Goal: Task Accomplishment & Management: Use online tool/utility

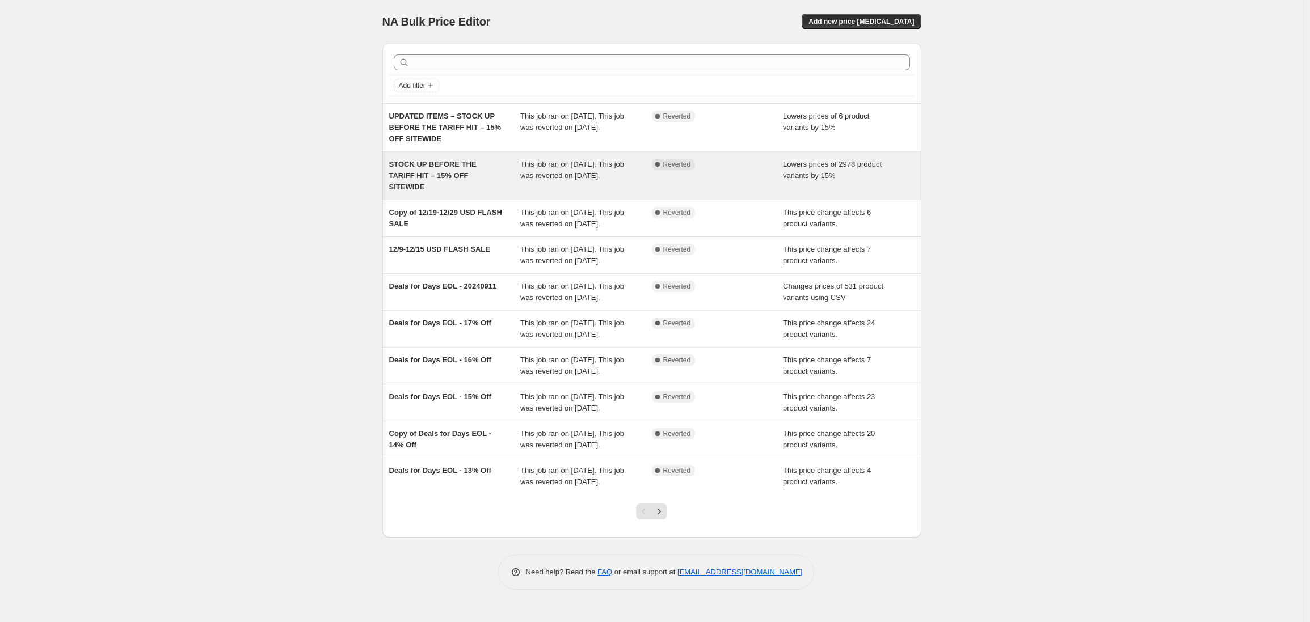
click at [482, 169] on div "STOCK UP BEFORE THE TARIFF HIT – 15% OFF SITEWIDE" at bounding box center [455, 176] width 132 height 34
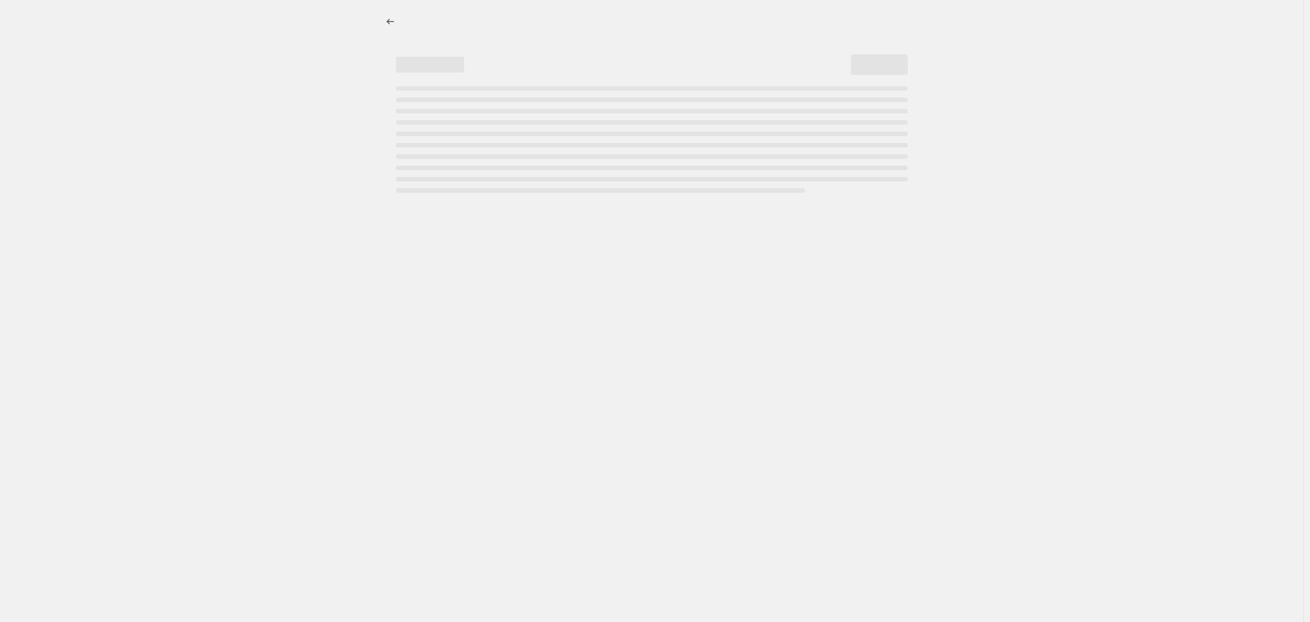
select select "percentage"
select select "no_change"
select select "product_status"
select select "not_equal"
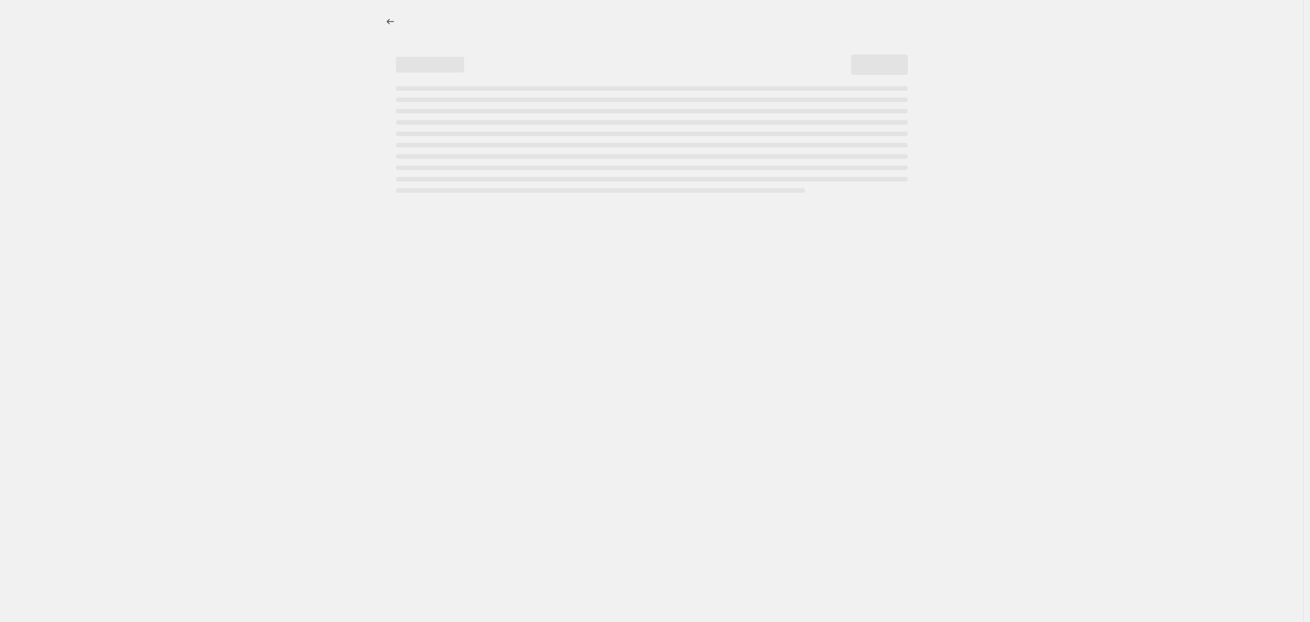
select select "not_equal"
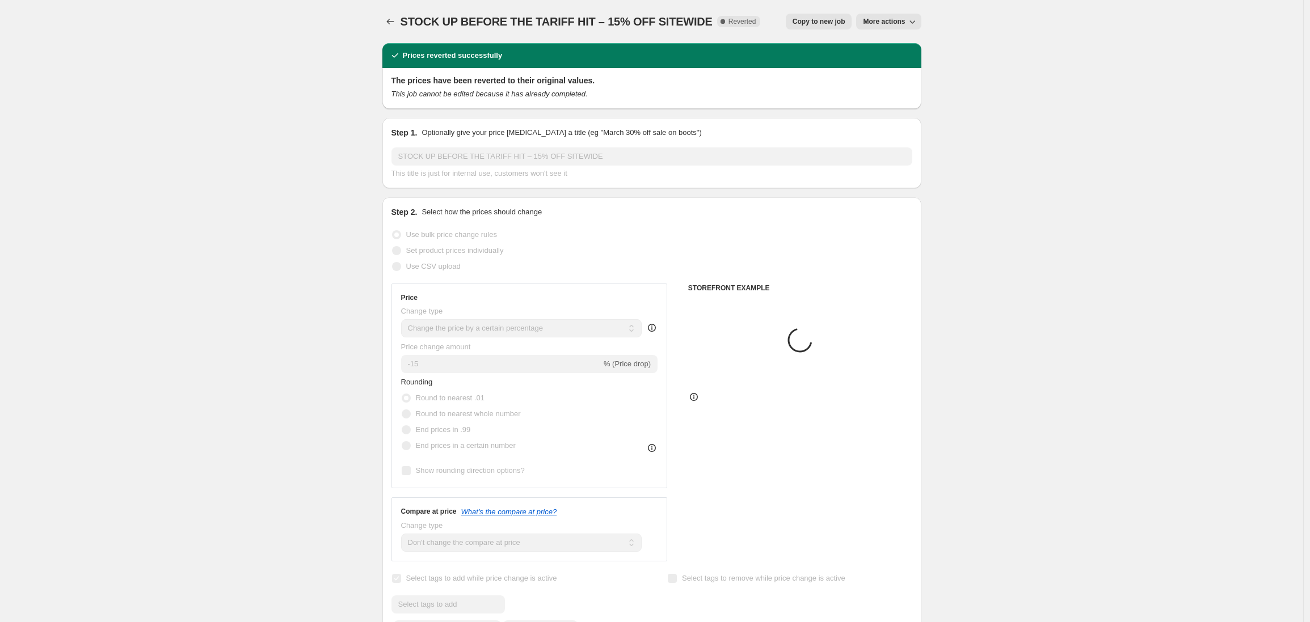
select select "tag"
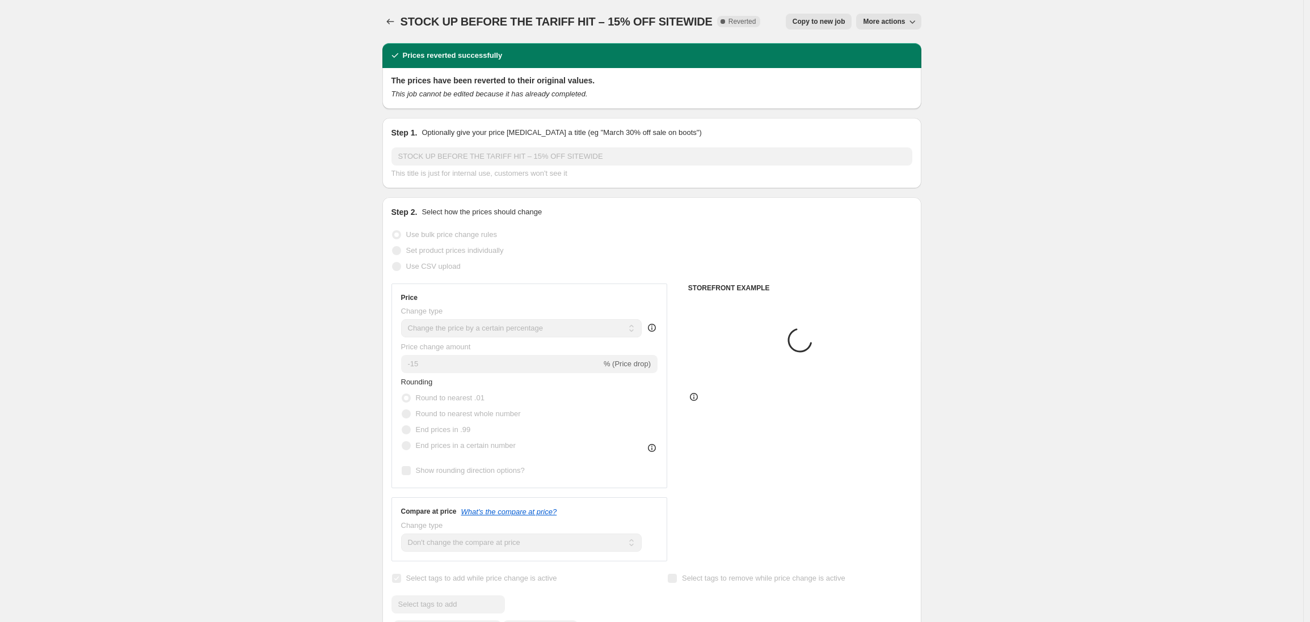
select select "tag"
click at [819, 24] on span "Copy to new job" at bounding box center [819, 21] width 53 height 9
select select "percentage"
select select "no_change"
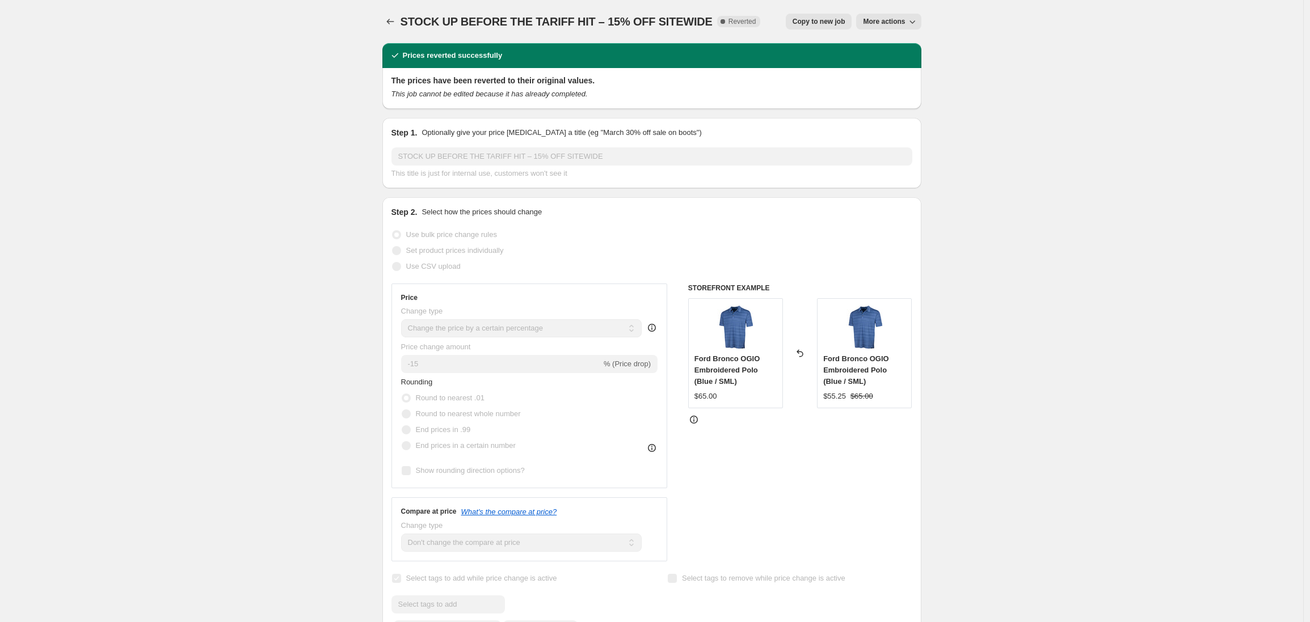
select select "product_status"
select select "tag"
select select "not_equal"
select select "tag"
select select "not_equal"
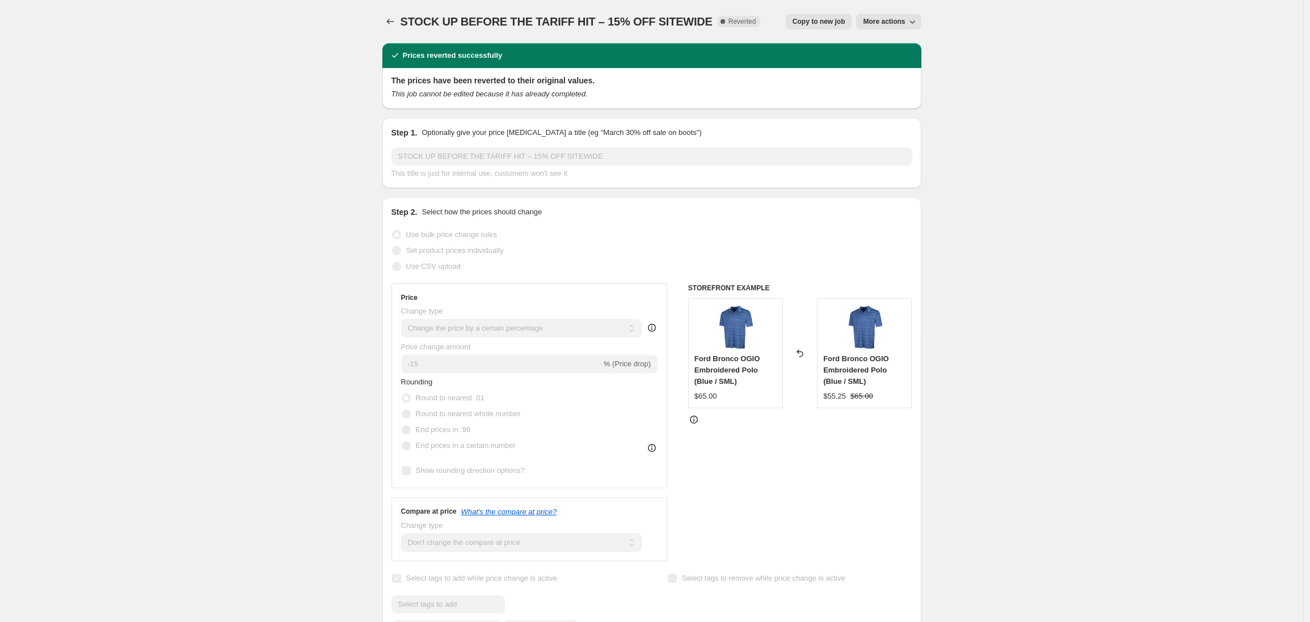
select select "tag"
select select "not_equal"
select select "tag"
select select "not_equal"
select select "tag"
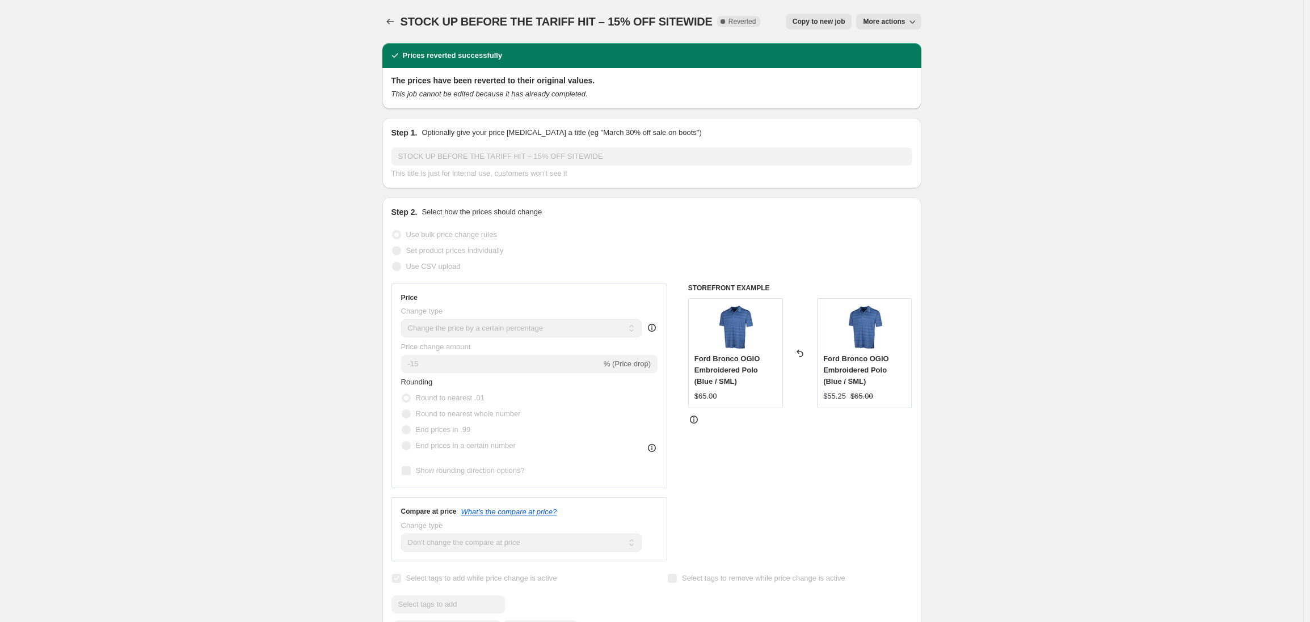
select select "not_equal"
select select "tag"
select select "not_equal"
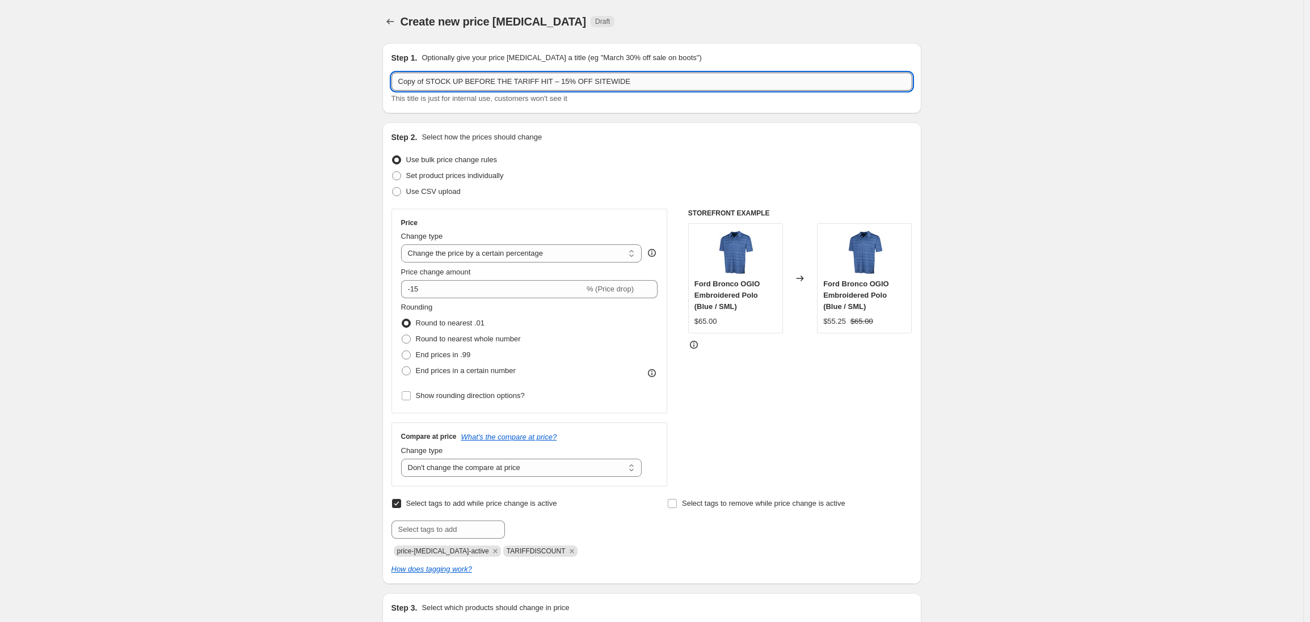
click at [435, 87] on input "Copy of STOCK UP BEFORE THE TARIFF HIT – 15% OFF SITEWIDE" at bounding box center [651, 82] width 521 height 18
click at [432, 81] on input "Copy of STOCK UP BEFORE THE TARIFF HIT – 15% OFF SITEWIDE" at bounding box center [651, 82] width 521 height 18
drag, startPoint x: 525, startPoint y: 79, endPoint x: 389, endPoint y: 81, distance: 136.7
click at [388, 81] on div "Step 1. Optionally give your price [MEDICAL_DATA] a title (eg "March 30% off sa…" at bounding box center [651, 78] width 539 height 70
click at [472, 82] on input "15% OFF SITEWIDE" at bounding box center [651, 82] width 521 height 18
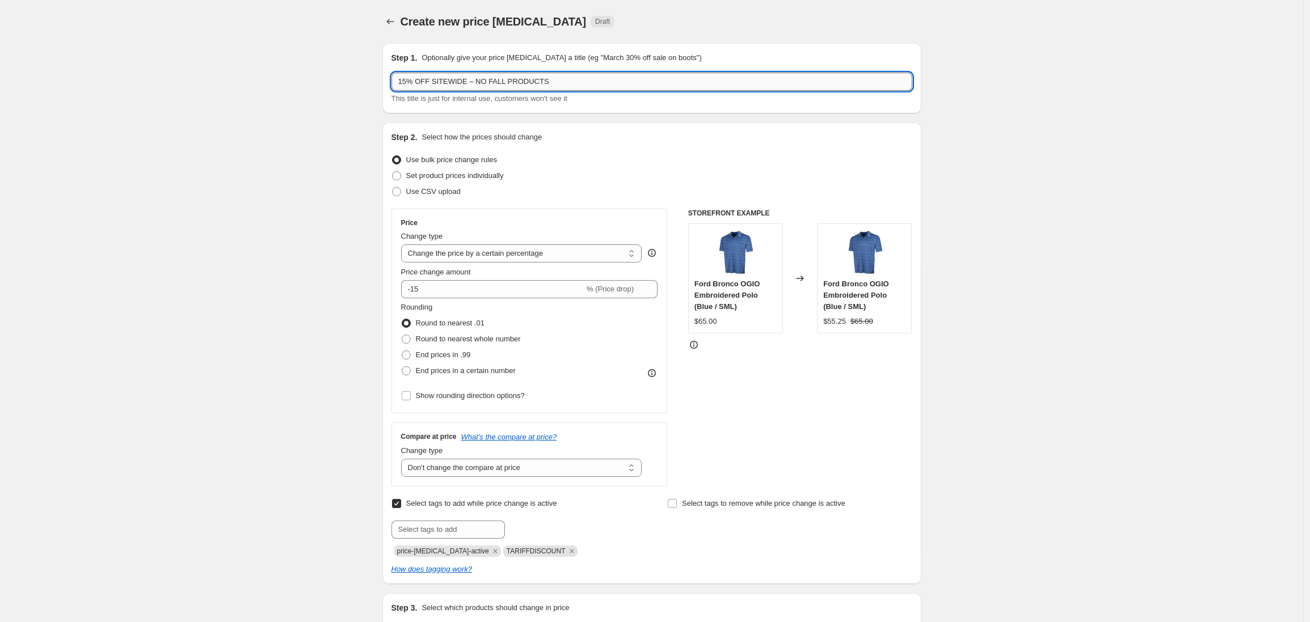
click at [401, 82] on input "15% OFF SITEWIDE – NO FALL PRODUCTS" at bounding box center [651, 82] width 521 height 18
type input "15% OFF SITEWIDE – NO FALL PRODUCTS"
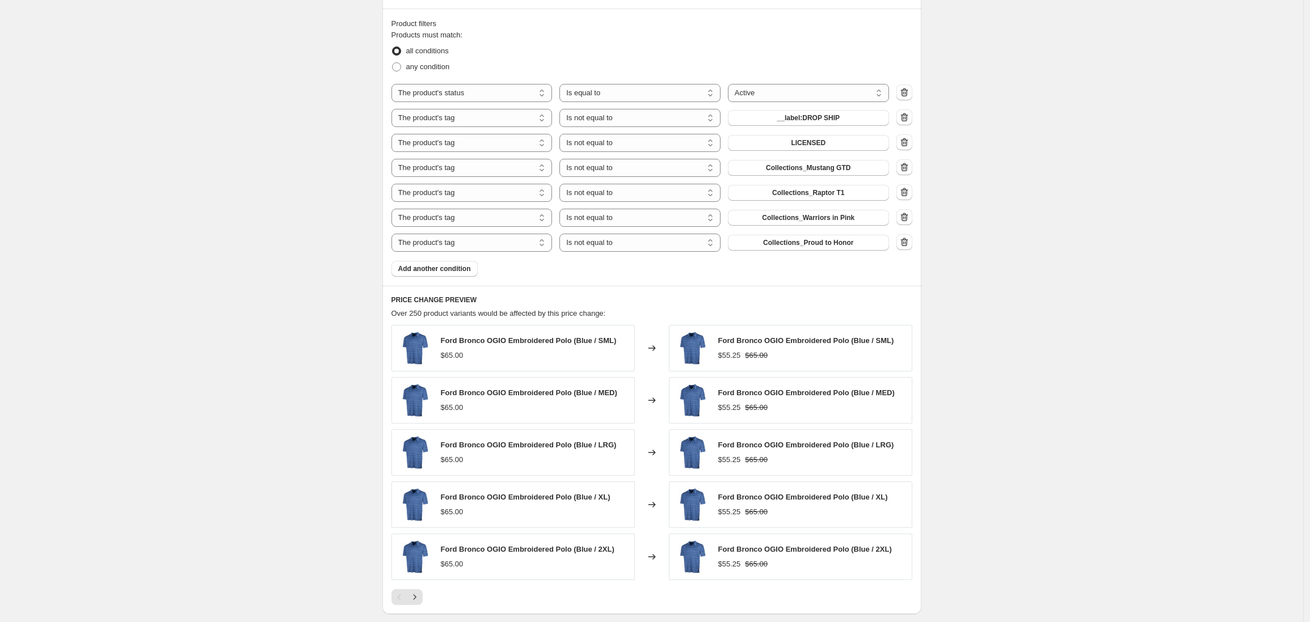
scroll to position [706, 0]
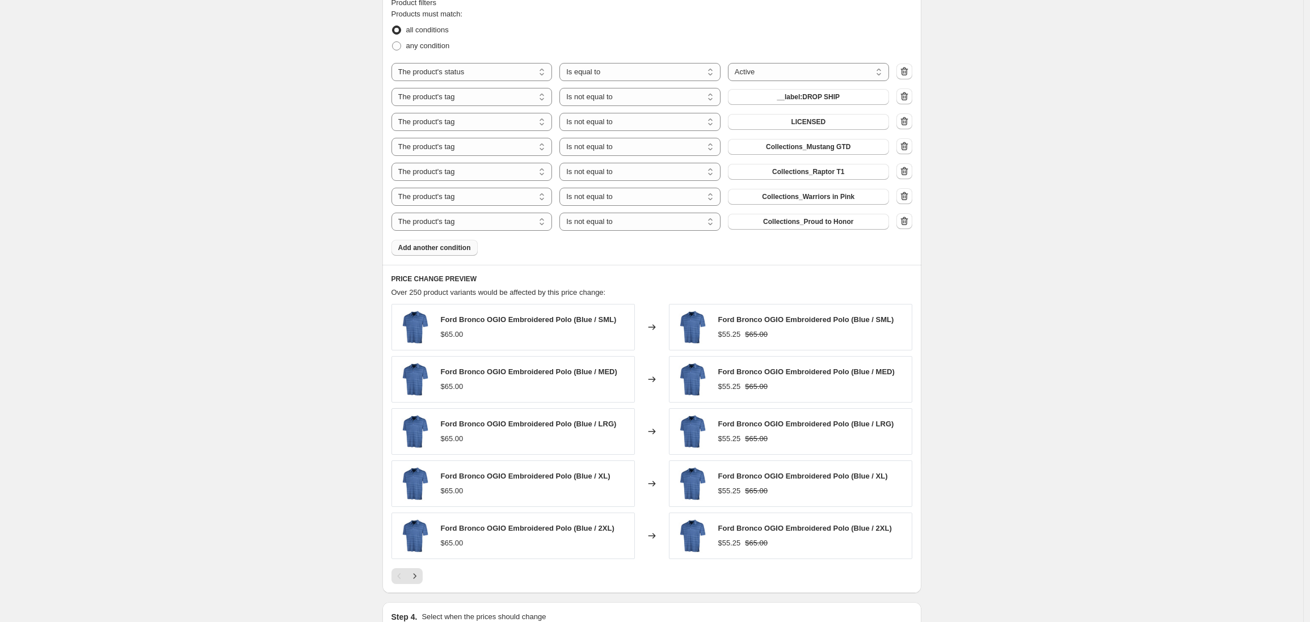
click at [426, 247] on span "Add another condition" at bounding box center [434, 247] width 73 height 9
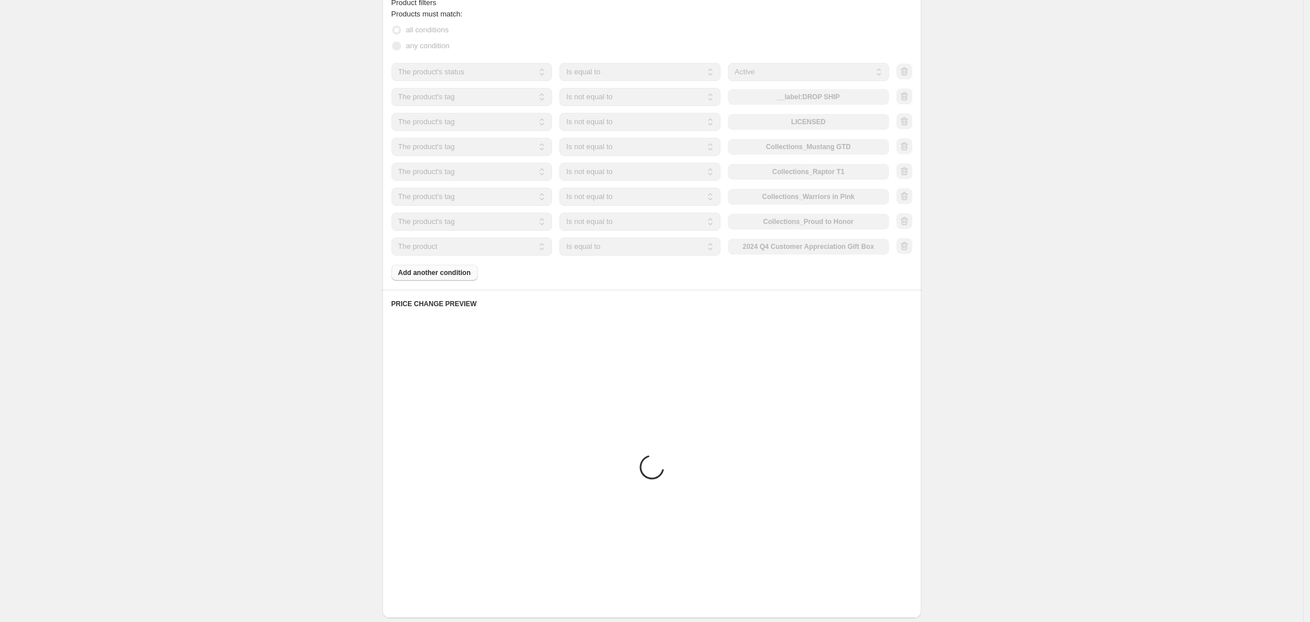
scroll to position [592, 0]
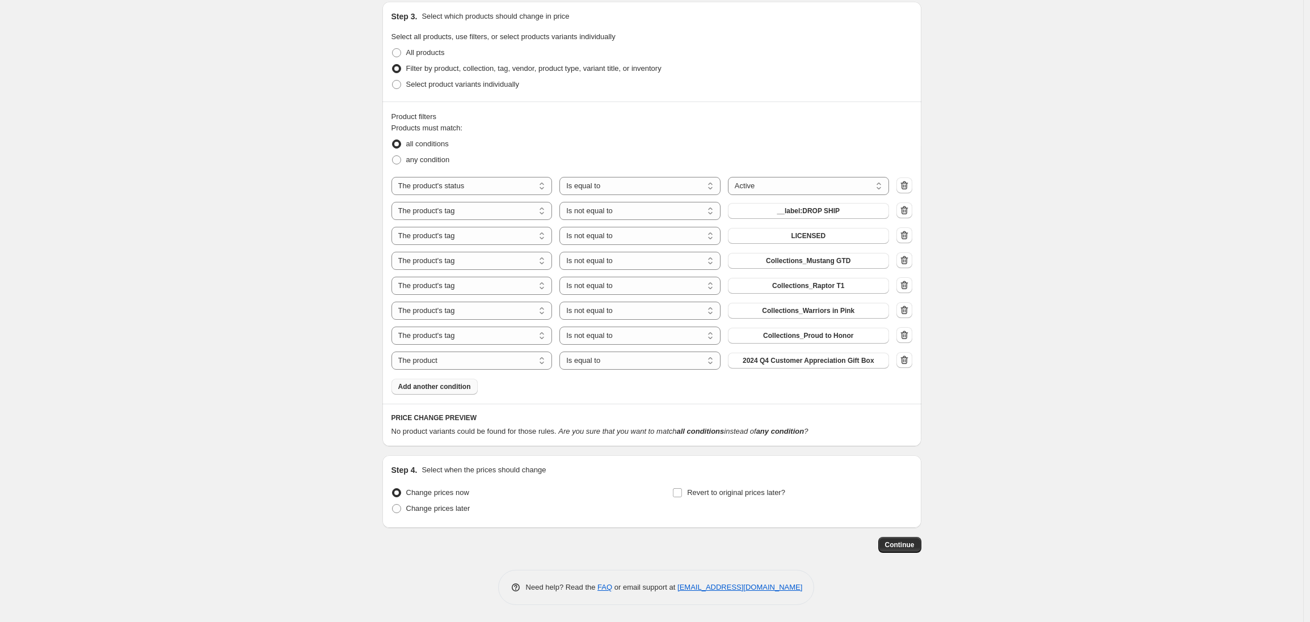
click at [287, 372] on div "Create new price [MEDICAL_DATA]. This page is ready Create new price [MEDICAL_D…" at bounding box center [651, 15] width 1303 height 1214
click at [446, 364] on select "The product The product's collection The product's tag The product's vendor The…" at bounding box center [471, 361] width 161 height 18
select select "tag"
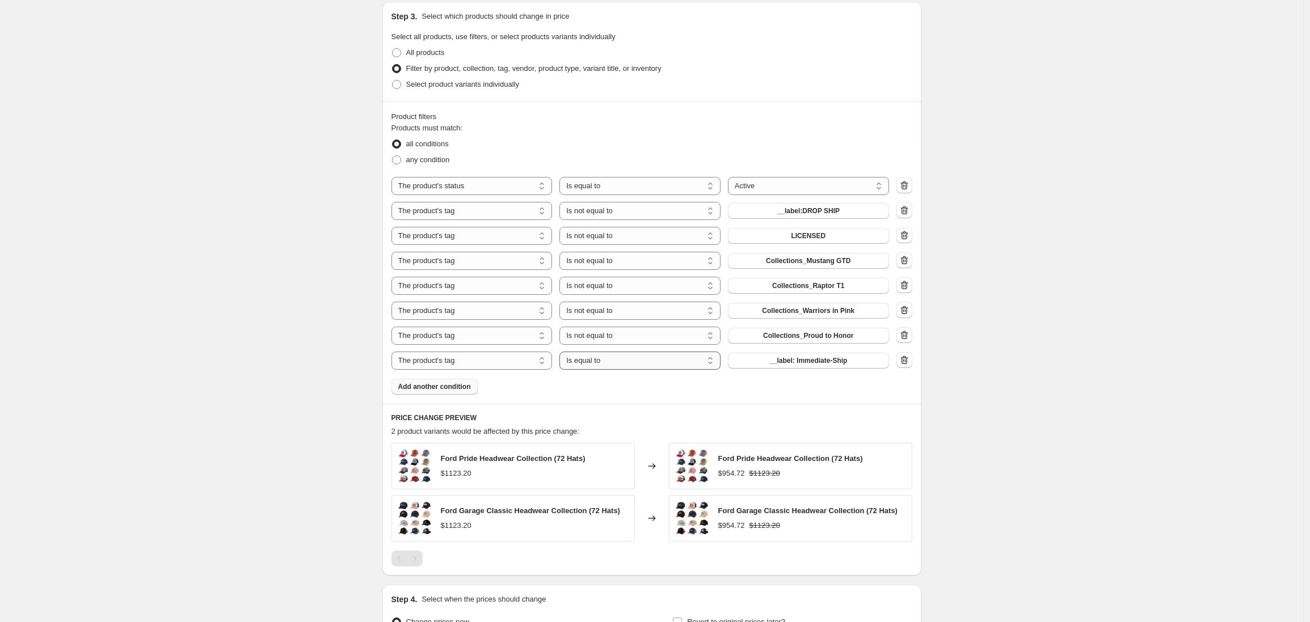
click at [649, 361] on select "Is equal to Is not equal to" at bounding box center [639, 361] width 161 height 18
select select "not_equal"
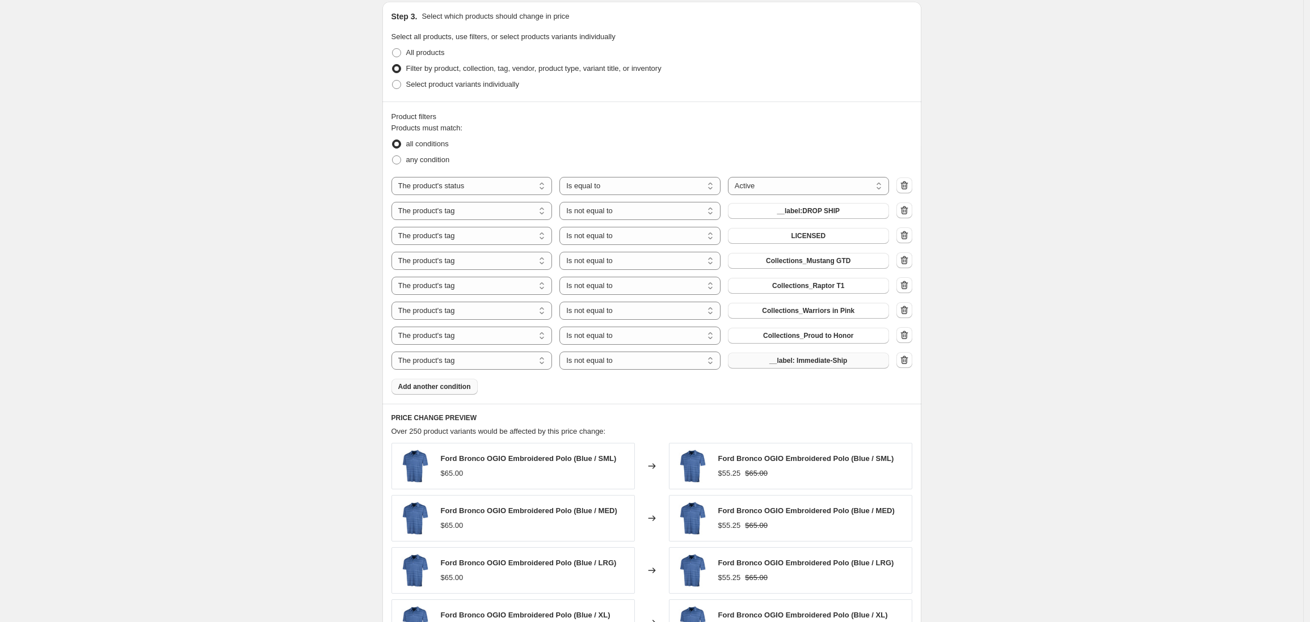
click at [813, 363] on span "__label: Immediate-Ship" at bounding box center [808, 360] width 78 height 9
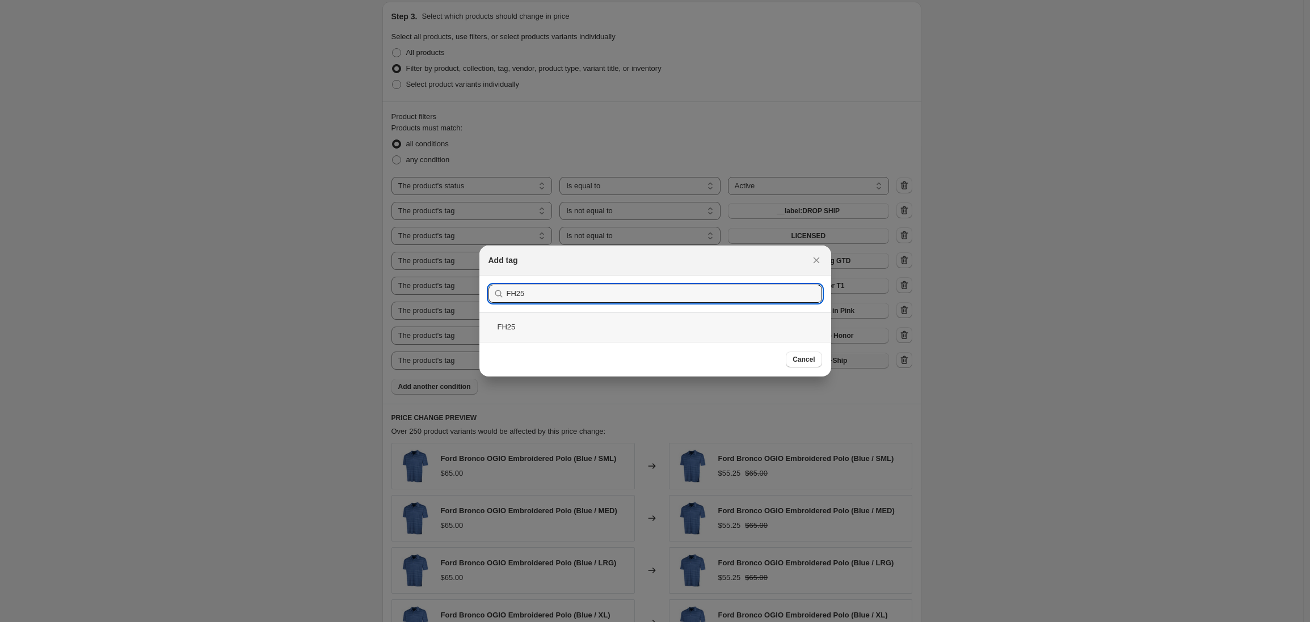
type input "FH25"
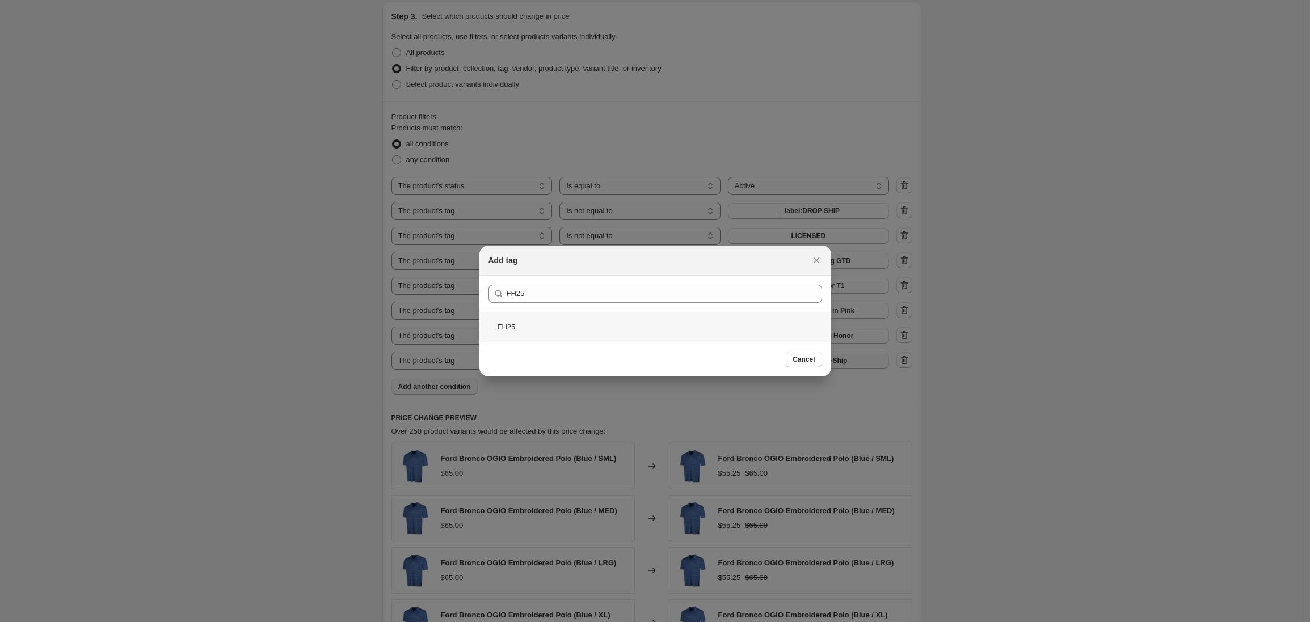
click at [526, 328] on div "FH25" at bounding box center [655, 327] width 352 height 30
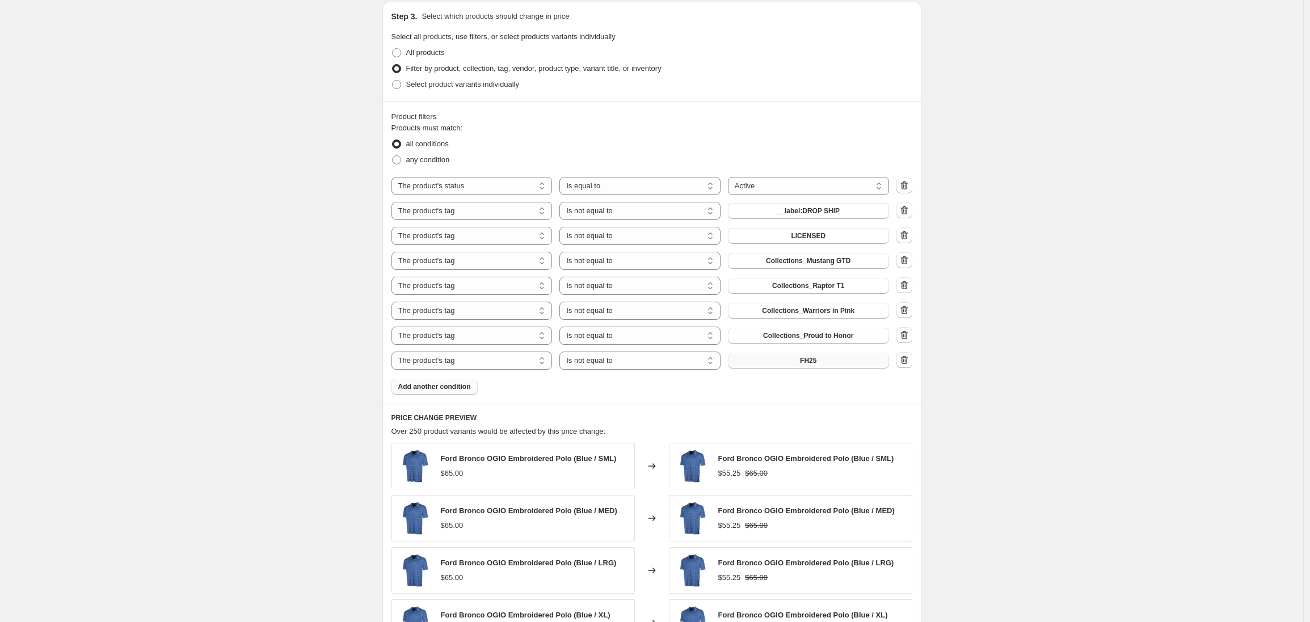
click at [1006, 400] on div "Create new price [MEDICAL_DATA]. This page is ready Create new price [MEDICAL_D…" at bounding box center [651, 158] width 1303 height 1500
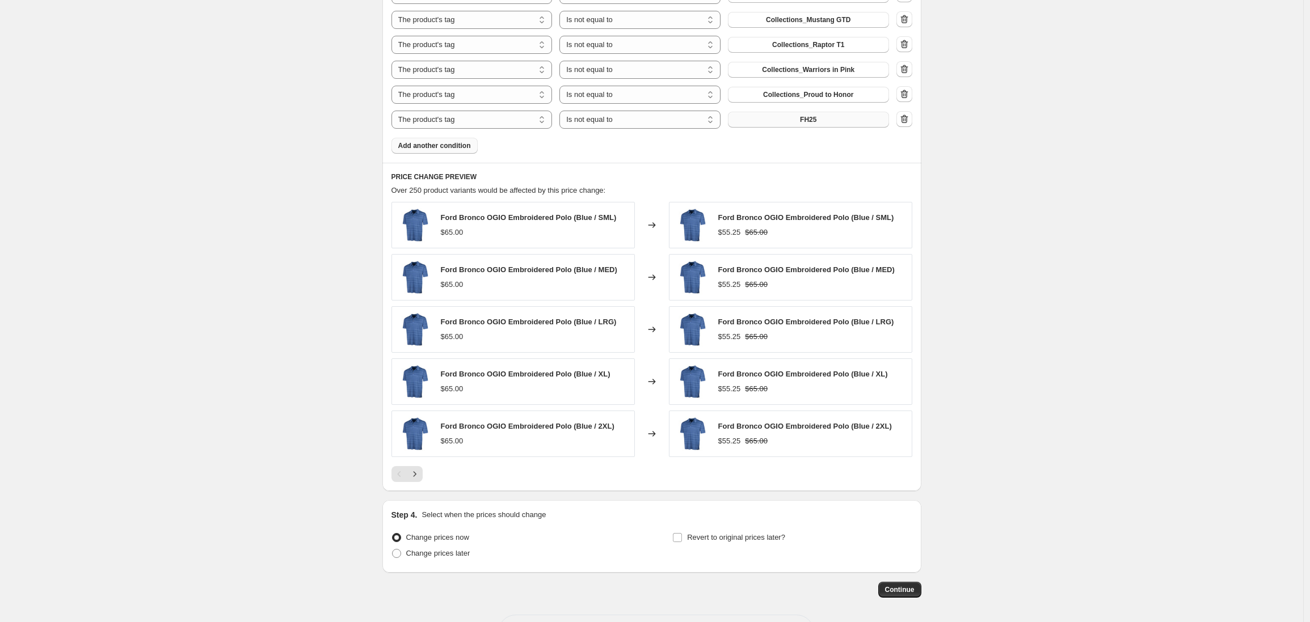
scroll to position [878, 0]
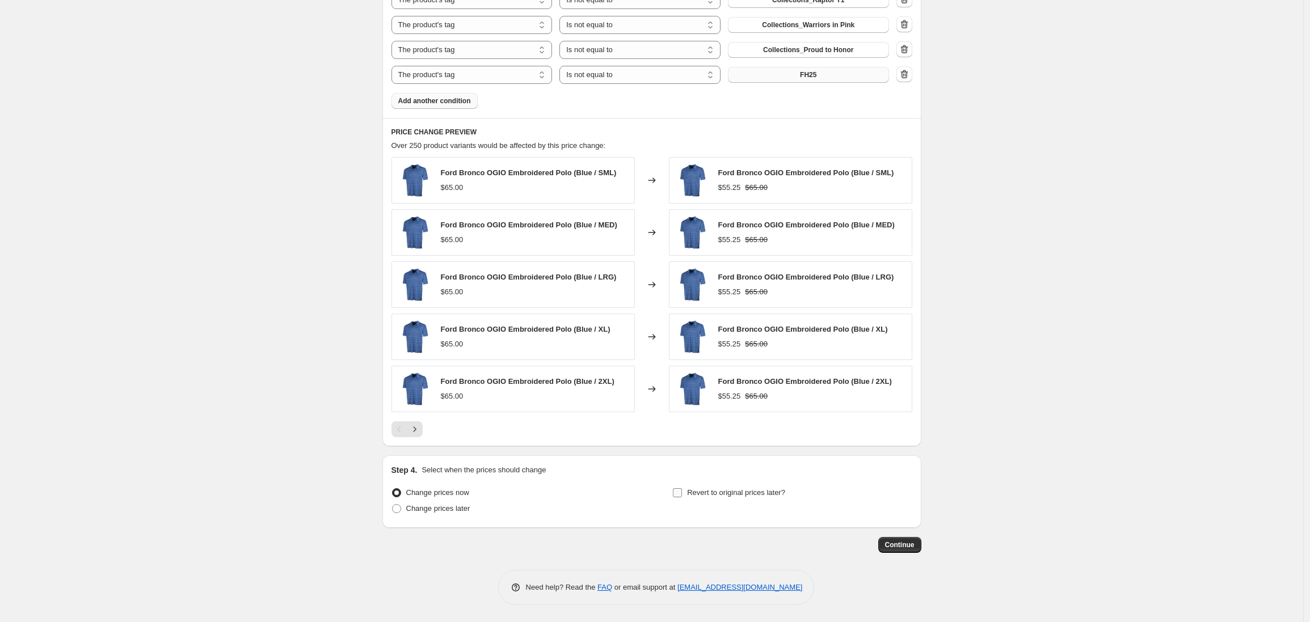
click at [682, 491] on input "Revert to original prices later?" at bounding box center [677, 492] width 9 height 9
checkbox input "true"
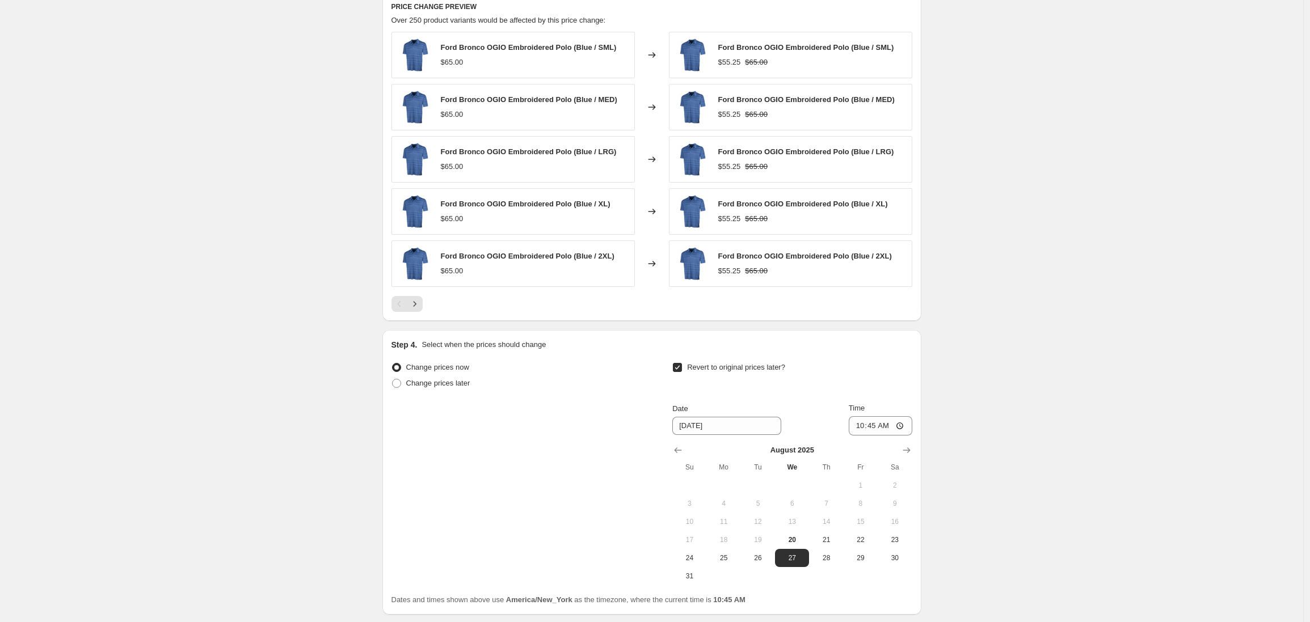
scroll to position [1014, 0]
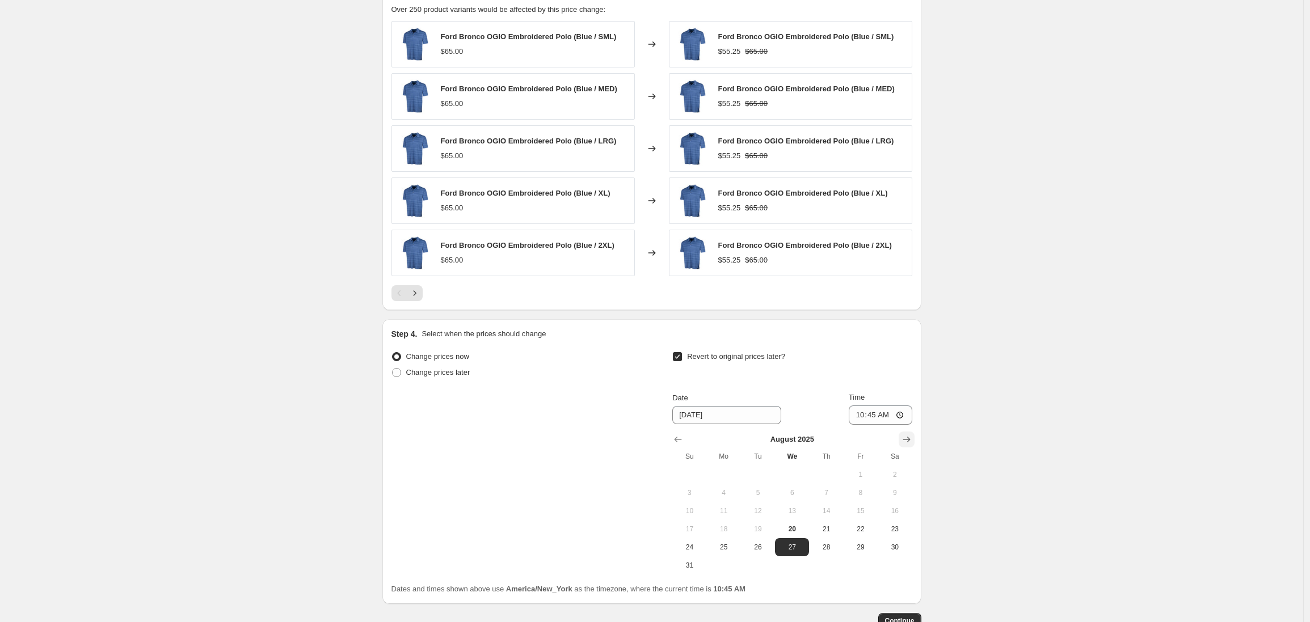
click at [909, 441] on icon "Show next month, September 2025" at bounding box center [906, 439] width 11 height 11
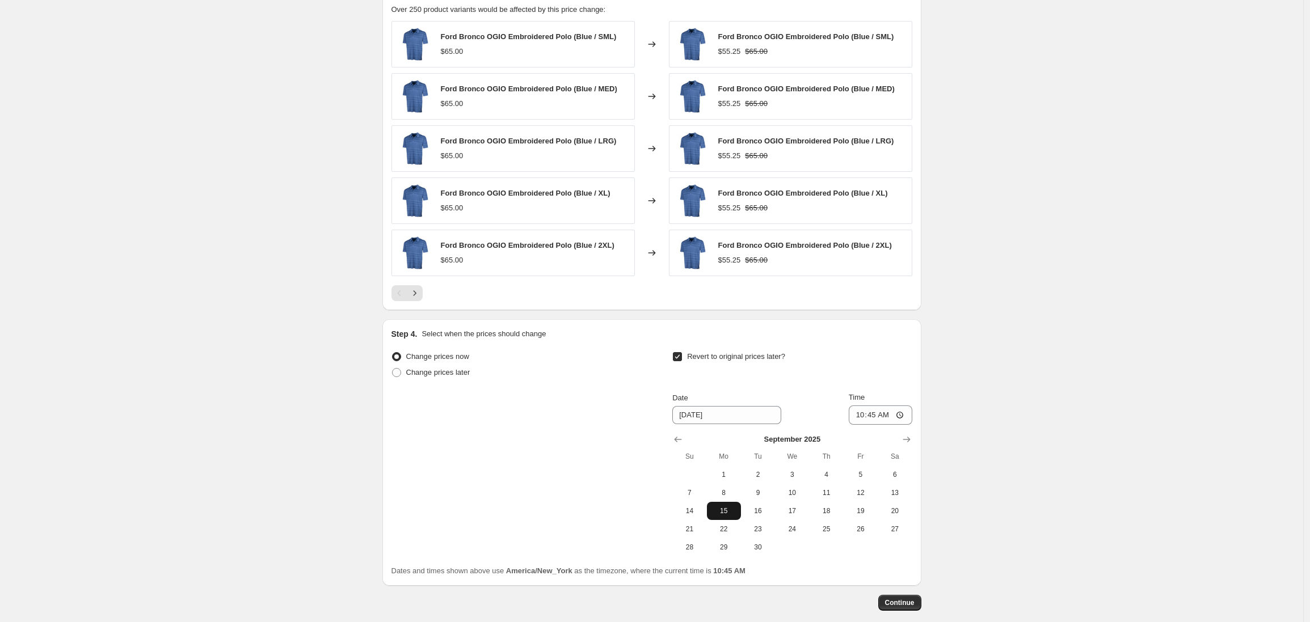
click at [728, 511] on span "15" at bounding box center [723, 511] width 25 height 9
type input "[DATE]"
click at [861, 416] on input "10:45" at bounding box center [881, 415] width 64 height 19
type input "03:00"
click at [897, 604] on span "Continue" at bounding box center [900, 603] width 30 height 9
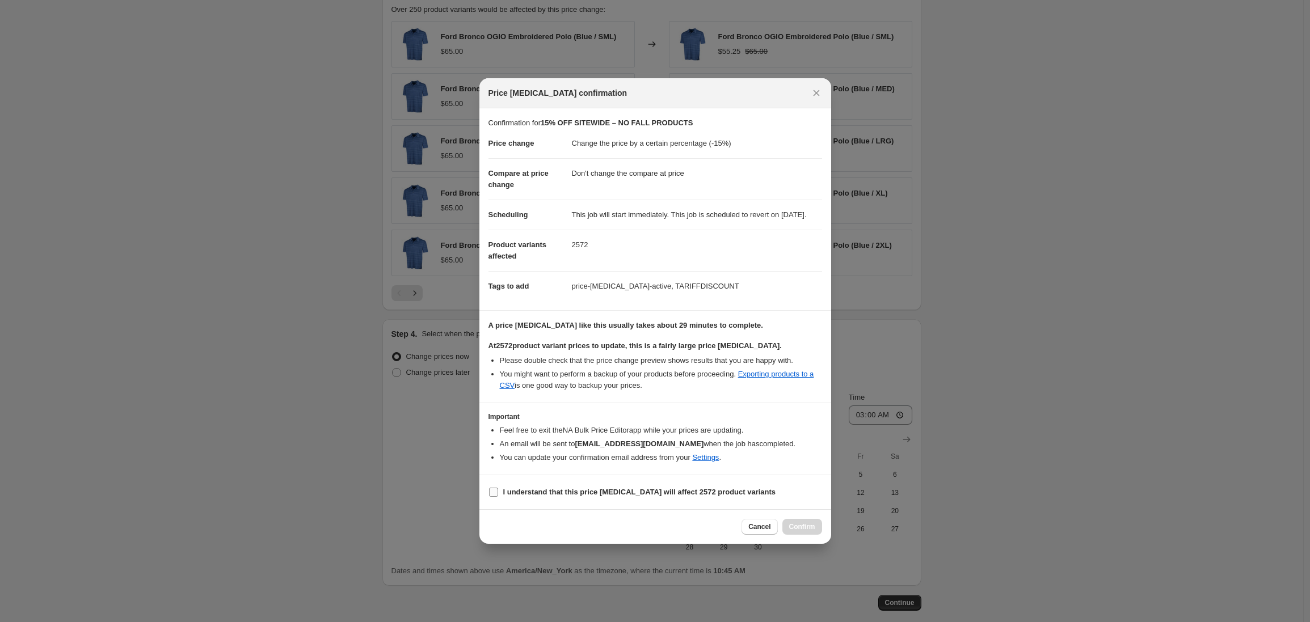
click at [494, 497] on input "I understand that this price [MEDICAL_DATA] will affect 2572 product variants" at bounding box center [493, 492] width 9 height 9
checkbox input "true"
click at [798, 532] on span "Confirm" at bounding box center [802, 527] width 26 height 9
